Goal: Transaction & Acquisition: Purchase product/service

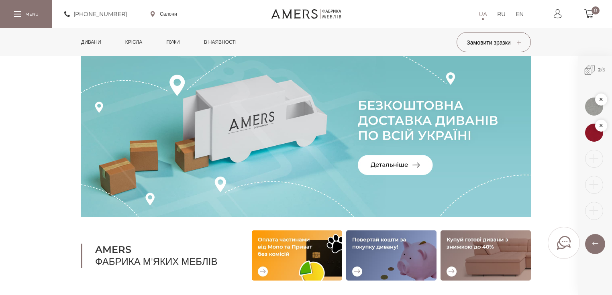
drag, startPoint x: 0, startPoint y: 0, endPoint x: 153, endPoint y: 78, distance: 171.5
click at [84, 40] on link "Дивани" at bounding box center [91, 42] width 32 height 28
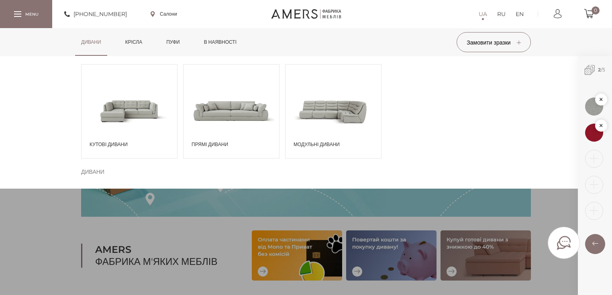
click at [99, 143] on span "Кутові дивани" at bounding box center [132, 144] width 84 height 7
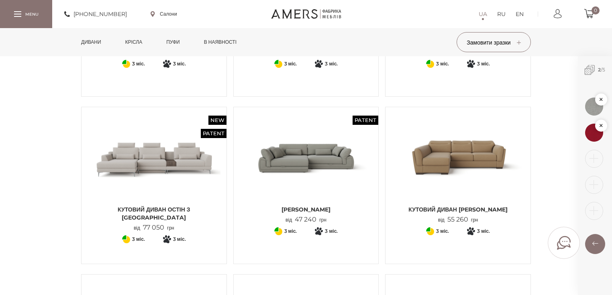
scroll to position [193, 0]
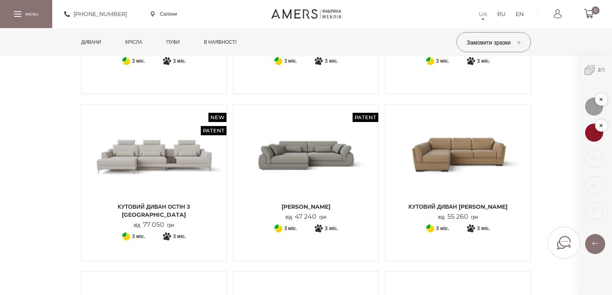
click at [314, 210] on span "[PERSON_NAME]" at bounding box center [306, 207] width 133 height 8
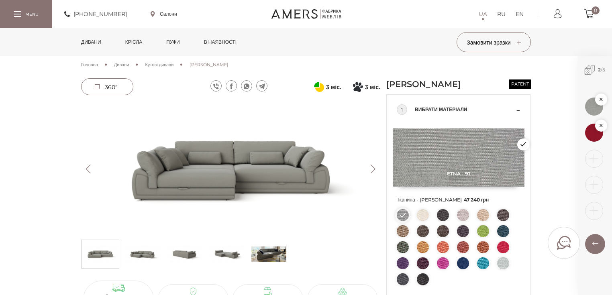
click at [234, 242] on img at bounding box center [226, 254] width 35 height 24
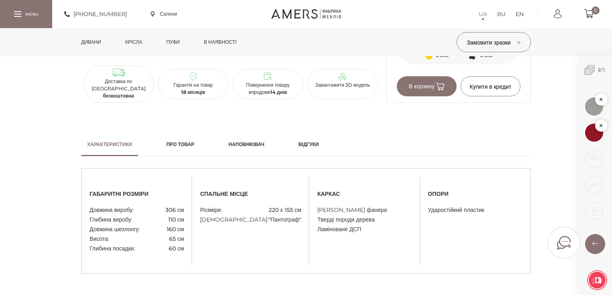
scroll to position [610, 0]
